Goal: Task Accomplishment & Management: Complete application form

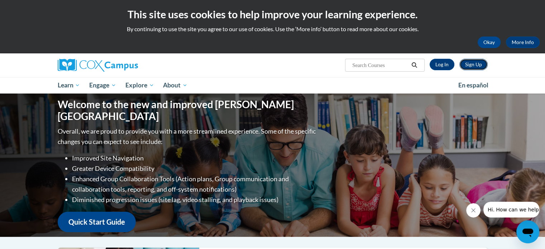
click at [479, 64] on link "Sign Up" at bounding box center [473, 64] width 28 height 11
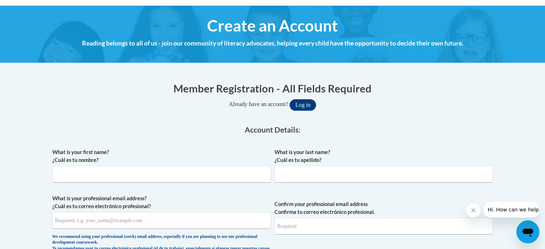
scroll to position [108, 0]
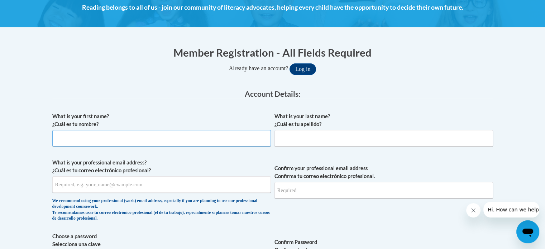
click at [147, 139] on input "What is your first name? ¿Cuál es tu nombre?" at bounding box center [161, 138] width 219 height 16
type input "Regina"
type input "Ray"
type input "ray.regina331@yahoo.com"
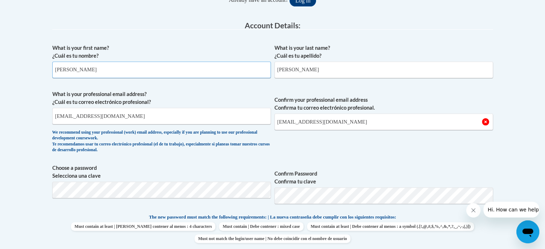
scroll to position [179, 0]
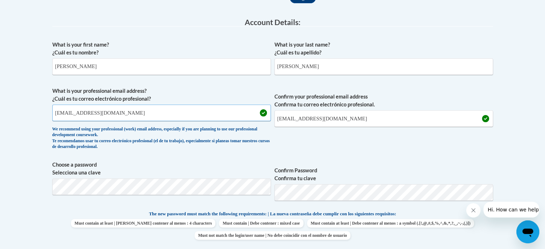
drag, startPoint x: 144, startPoint y: 114, endPoint x: 28, endPoint y: 109, distance: 116.2
type input "regina.ray@students.cau.edu"
drag, startPoint x: 359, startPoint y: 118, endPoint x: 265, endPoint y: 128, distance: 94.4
click at [265, 128] on span "What is your professional email address? ¿Cuál es tu correo electrónico profesi…" at bounding box center [272, 120] width 441 height 66
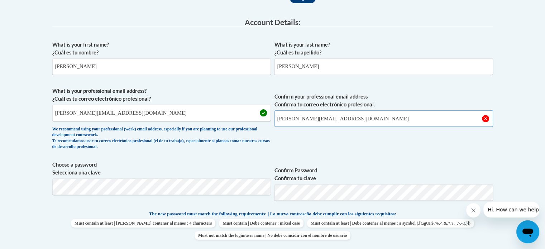
type input "regina.ray@students.cau.edu"
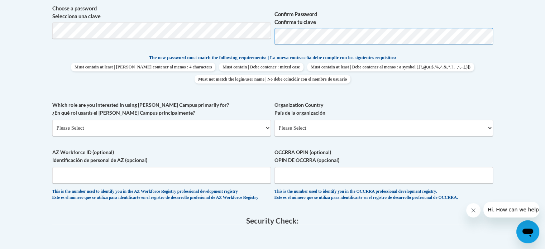
scroll to position [358, 0]
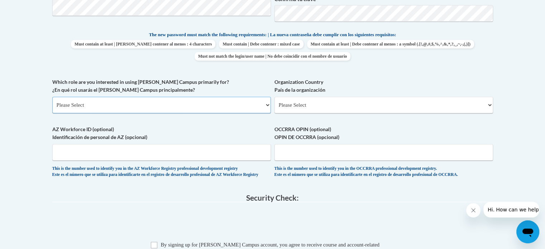
click at [113, 106] on select "Please Select College/University | Colegio/Universidad Community/Nonprofit Part…" at bounding box center [161, 105] width 219 height 16
select select "fbf2d438-af2f-41f8-98f1-81c410e29de3"
click at [52, 97] on select "Please Select College/University | Colegio/Universidad Community/Nonprofit Part…" at bounding box center [161, 105] width 219 height 16
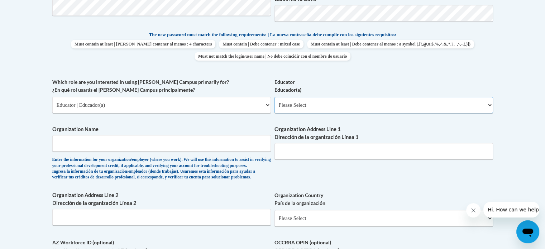
click at [318, 110] on select "Please Select Early Learning/Daycare Teacher/Family Home Care Provider | Maestr…" at bounding box center [384, 105] width 219 height 16
select select "11a86997-7122-4e2e-80c7-11975180ece4"
click at [275, 97] on select "Please Select Early Learning/Daycare Teacher/Family Home Care Provider | Maestr…" at bounding box center [384, 105] width 219 height 16
click at [157, 145] on input "Organization Name" at bounding box center [161, 143] width 219 height 16
type input "c"
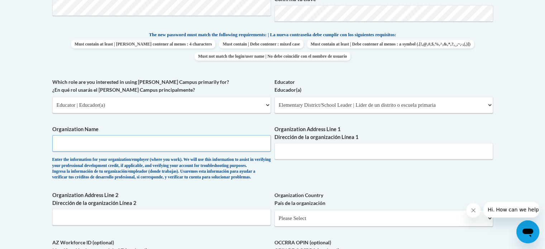
type input "c"
type input "Clark Atlanta University"
click at [383, 178] on div "What is your first name? ¿Cuál es tu nombre? Regina What is your last name? ¿Cu…" at bounding box center [272, 78] width 441 height 440
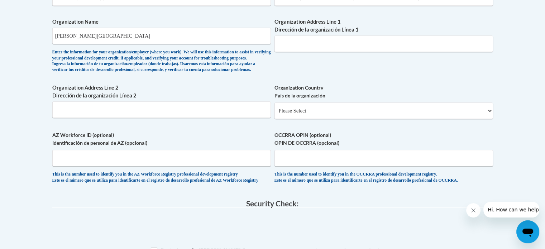
scroll to position [502, 0]
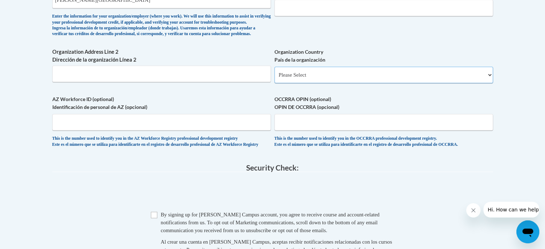
click at [331, 83] on select "Please Select United States | Estados Unidos Outside of the United States | Fue…" at bounding box center [384, 75] width 219 height 16
select select "ad49bcad-a171-4b2e-b99c-48b446064914"
click at [275, 78] on select "Please Select United States | Estados Unidos Outside of the United States | Fue…" at bounding box center [384, 75] width 219 height 16
select select
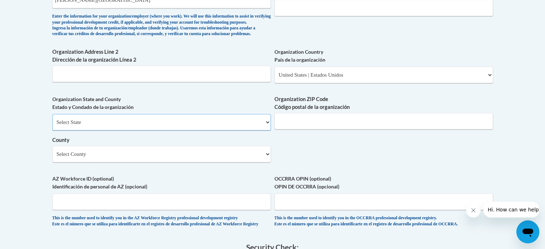
click at [115, 130] on select "Select State Alabama Alaska Arizona Arkansas California Colorado Connecticut De…" at bounding box center [161, 122] width 219 height 16
select select "Georgia"
click at [52, 126] on select "Select State Alabama Alaska Arizona Arkansas California Colorado Connecticut De…" at bounding box center [161, 122] width 219 height 16
click at [307, 129] on input "Organization ZIP Code Código postal de la organización" at bounding box center [384, 121] width 219 height 16
click at [89, 82] on input "Organization Address Line 2 Dirección de la organización Línea 2" at bounding box center [161, 74] width 219 height 16
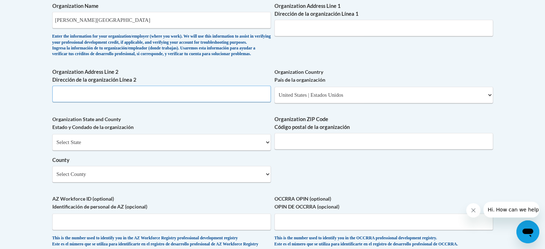
scroll to position [466, 0]
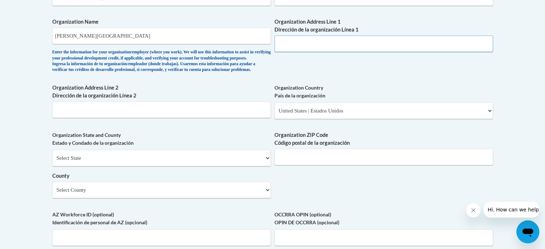
click at [304, 45] on input "Organization Address Line 1 Dirección de la organización Línea 1" at bounding box center [384, 43] width 219 height 16
paste input "223 James P Brawley Dr SW"
type input "223 James P Brawley Dr SW"
click at [344, 165] on input "Organization ZIP Code Código postal de la organización" at bounding box center [384, 157] width 219 height 16
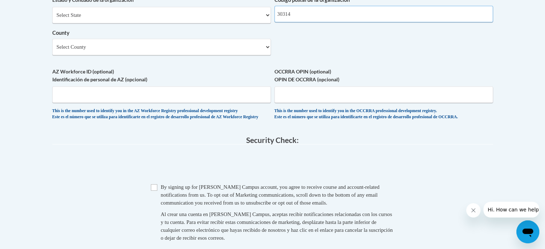
scroll to position [609, 0]
type input "30314"
click at [155, 190] on input "Checkbox" at bounding box center [154, 187] width 6 height 6
checkbox input "true"
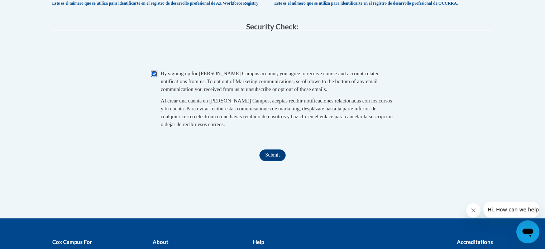
scroll to position [753, 0]
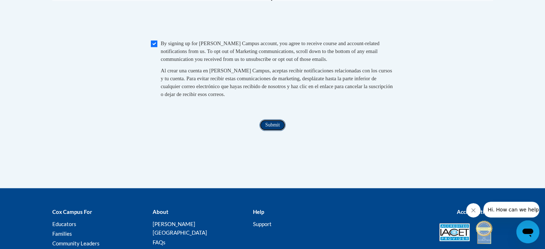
click at [272, 131] on input "Submit" at bounding box center [272, 124] width 26 height 11
